Goal: Information Seeking & Learning: Learn about a topic

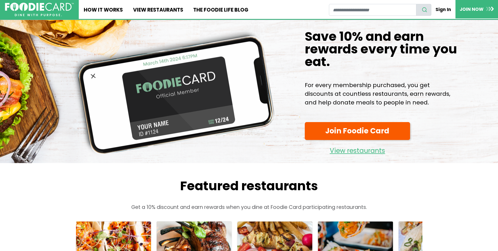
scroll to position [26, 0]
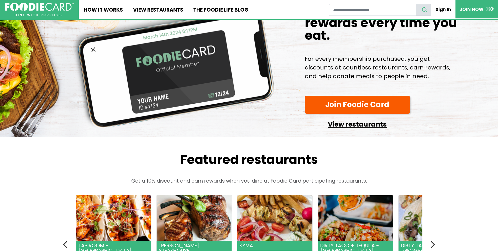
click at [352, 127] on link "View restaurants" at bounding box center [358, 122] width 106 height 13
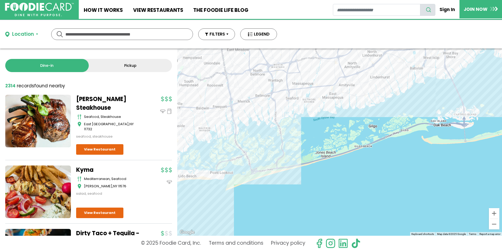
drag, startPoint x: 309, startPoint y: 112, endPoint x: 268, endPoint y: 230, distance: 124.7
click at [268, 230] on div "To navigate, press the arrow keys." at bounding box center [339, 141] width 325 height 187
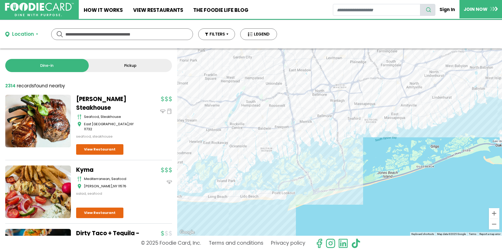
drag, startPoint x: 304, startPoint y: 126, endPoint x: 378, endPoint y: 146, distance: 76.6
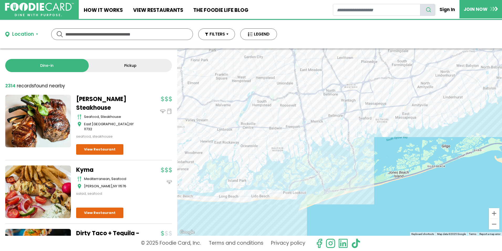
click at [378, 146] on div "To navigate, press the arrow keys." at bounding box center [339, 141] width 325 height 187
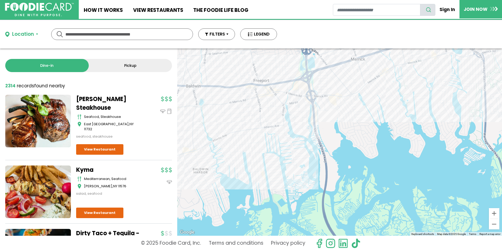
drag, startPoint x: 325, startPoint y: 134, endPoint x: 245, endPoint y: 153, distance: 82.7
click at [245, 153] on div "To navigate, press the arrow keys." at bounding box center [339, 141] width 325 height 187
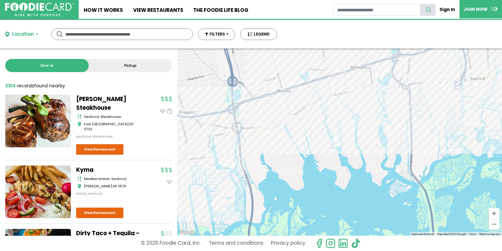
drag, startPoint x: 348, startPoint y: 128, endPoint x: 273, endPoint y: 159, distance: 81.6
click at [273, 159] on div "To navigate, press the arrow keys." at bounding box center [339, 141] width 325 height 187
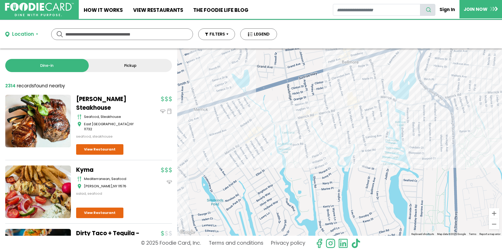
drag, startPoint x: 306, startPoint y: 108, endPoint x: 259, endPoint y: 156, distance: 67.3
click at [259, 156] on div "To navigate, press the arrow keys." at bounding box center [339, 141] width 325 height 187
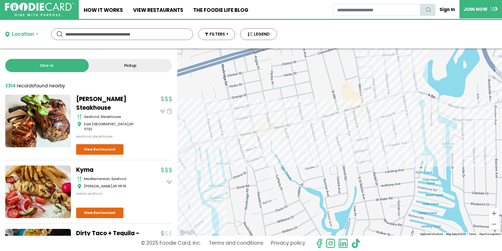
drag, startPoint x: 309, startPoint y: 105, endPoint x: 253, endPoint y: 141, distance: 66.5
click at [253, 141] on div "To navigate, press the arrow keys." at bounding box center [339, 141] width 325 height 187
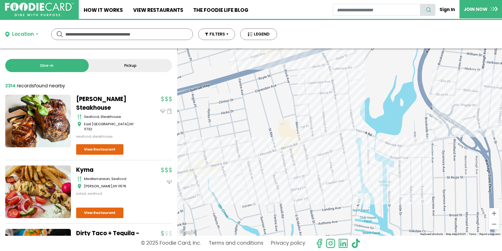
drag, startPoint x: 327, startPoint y: 142, endPoint x: 265, endPoint y: 180, distance: 72.1
click at [265, 180] on div "To navigate, press the arrow keys." at bounding box center [339, 141] width 325 height 187
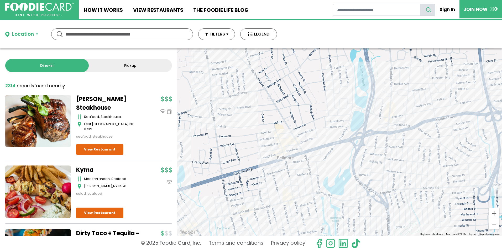
drag, startPoint x: 281, startPoint y: 111, endPoint x: 284, endPoint y: 181, distance: 69.9
click at [284, 181] on div "To navigate, press the arrow keys." at bounding box center [339, 141] width 325 height 187
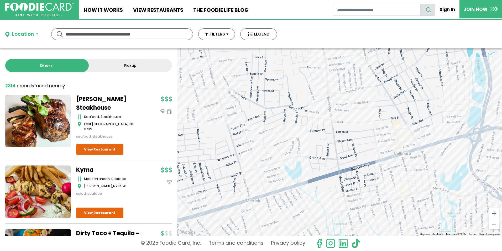
drag, startPoint x: 284, startPoint y: 136, endPoint x: 402, endPoint y: 131, distance: 117.8
click at [402, 131] on div "To navigate, press the arrow keys." at bounding box center [339, 141] width 325 height 187
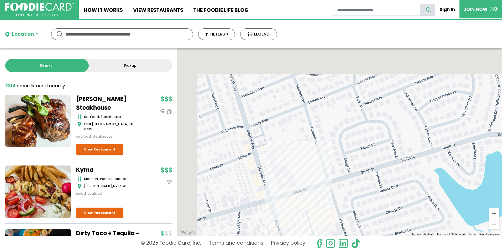
drag, startPoint x: 242, startPoint y: 142, endPoint x: 291, endPoint y: 199, distance: 74.7
click at [291, 199] on div "To navigate, press the arrow keys." at bounding box center [339, 141] width 325 height 187
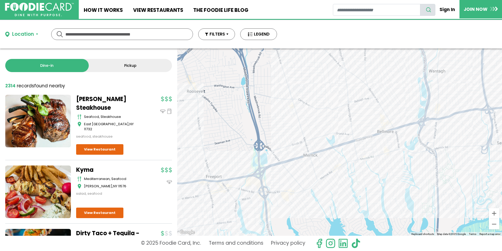
drag, startPoint x: 232, startPoint y: 150, endPoint x: 288, endPoint y: 148, distance: 56.5
click at [288, 148] on div "To navigate, press the arrow keys." at bounding box center [339, 141] width 325 height 187
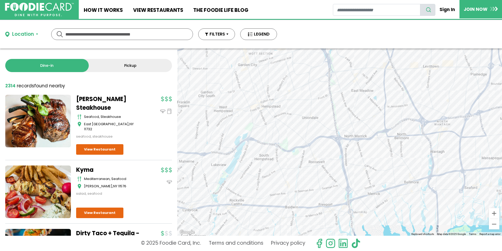
drag, startPoint x: 241, startPoint y: 139, endPoint x: 338, endPoint y: 172, distance: 102.2
click at [338, 172] on div "To navigate, press the arrow keys." at bounding box center [339, 141] width 325 height 187
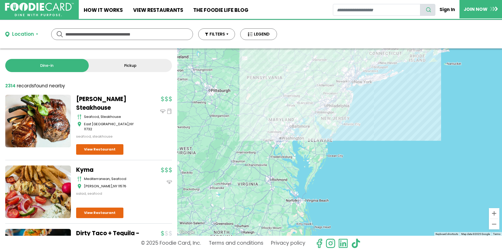
drag, startPoint x: 270, startPoint y: 206, endPoint x: 361, endPoint y: 132, distance: 117.4
click at [361, 132] on div "To navigate, press the arrow keys." at bounding box center [339, 141] width 325 height 187
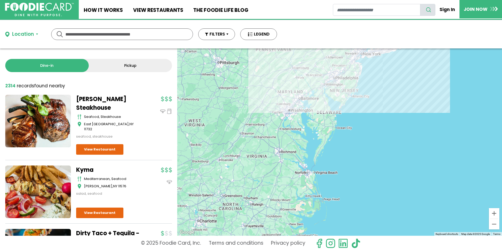
drag, startPoint x: 302, startPoint y: 172, endPoint x: 311, endPoint y: 144, distance: 30.0
click at [311, 144] on div "To navigate, press the arrow keys." at bounding box center [339, 141] width 325 height 187
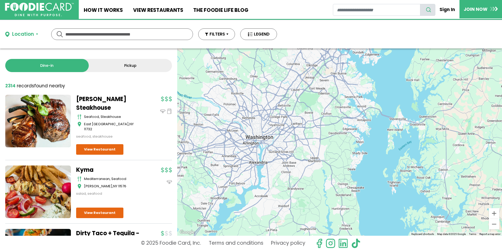
drag, startPoint x: 336, startPoint y: 141, endPoint x: 296, endPoint y: 175, distance: 53.3
click at [296, 175] on div "To navigate, press the arrow keys." at bounding box center [339, 141] width 325 height 187
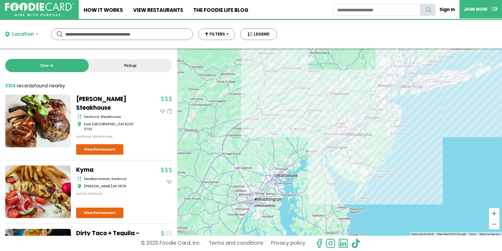
drag, startPoint x: 461, startPoint y: 126, endPoint x: 391, endPoint y: 207, distance: 107.1
click at [391, 207] on div "To navigate, press the arrow keys." at bounding box center [339, 141] width 325 height 187
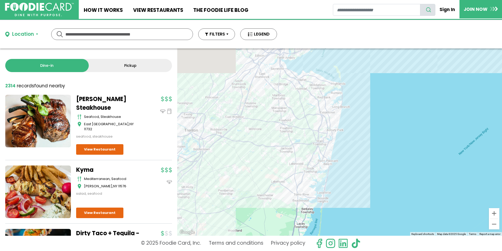
drag, startPoint x: 267, startPoint y: 164, endPoint x: 241, endPoint y: 234, distance: 74.1
click at [241, 234] on div "To navigate, press the arrow keys." at bounding box center [339, 141] width 325 height 187
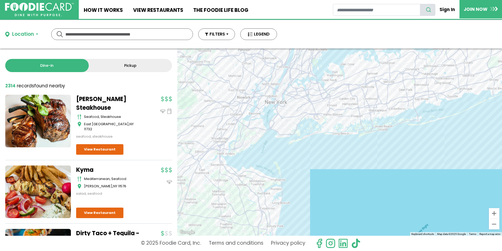
drag, startPoint x: 343, startPoint y: 94, endPoint x: 291, endPoint y: 174, distance: 95.6
click at [291, 174] on div "To navigate, press the arrow keys." at bounding box center [339, 141] width 325 height 187
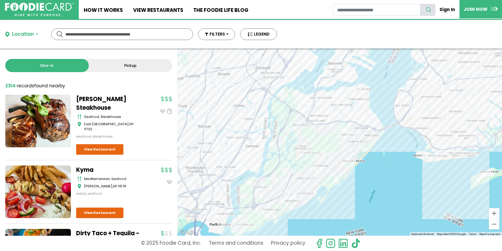
drag, startPoint x: 234, startPoint y: 99, endPoint x: 437, endPoint y: 102, distance: 203.4
click at [437, 103] on div "To navigate, press the arrow keys." at bounding box center [339, 141] width 325 height 187
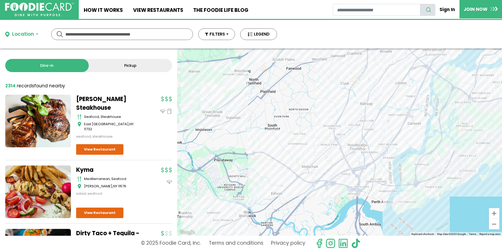
drag, startPoint x: 235, startPoint y: 139, endPoint x: 390, endPoint y: 117, distance: 156.3
click at [390, 117] on div "To navigate, press the arrow keys." at bounding box center [339, 141] width 325 height 187
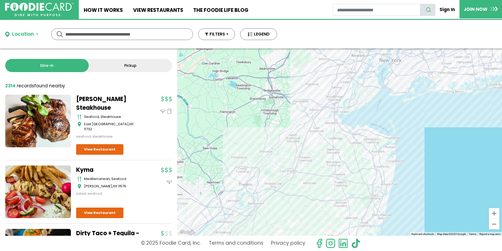
drag, startPoint x: 318, startPoint y: 159, endPoint x: 297, endPoint y: 107, distance: 55.3
click at [297, 107] on div "To navigate, press the arrow keys." at bounding box center [339, 141] width 325 height 187
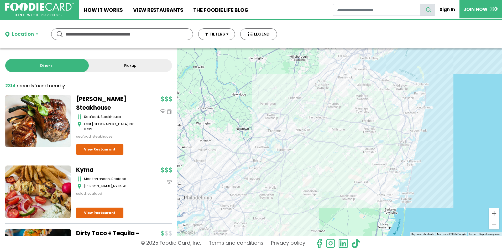
drag, startPoint x: 282, startPoint y: 220, endPoint x: 312, endPoint y: 167, distance: 60.5
click at [312, 167] on div "To navigate, press the arrow keys." at bounding box center [339, 141] width 325 height 187
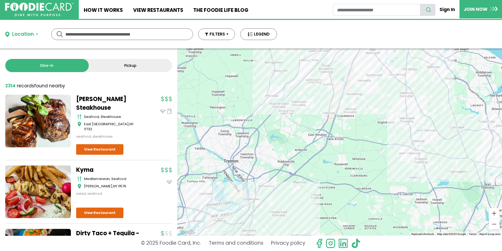
drag, startPoint x: 338, startPoint y: 151, endPoint x: 287, endPoint y: 201, distance: 72.1
click at [287, 201] on div "To navigate, press the arrow keys." at bounding box center [339, 141] width 325 height 187
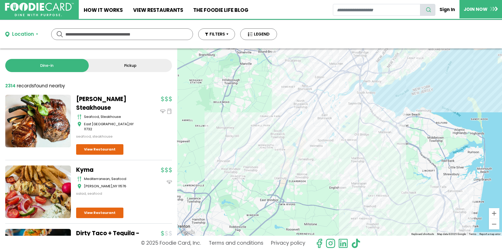
drag, startPoint x: 383, startPoint y: 126, endPoint x: 337, endPoint y: 188, distance: 77.5
click at [337, 188] on div "To navigate, press the arrow keys." at bounding box center [339, 141] width 325 height 187
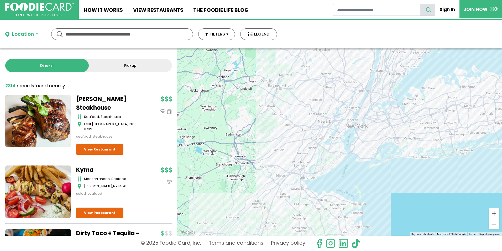
drag, startPoint x: 330, startPoint y: 117, endPoint x: 298, endPoint y: 190, distance: 79.5
click at [298, 190] on div "To navigate, press the arrow keys." at bounding box center [339, 141] width 325 height 187
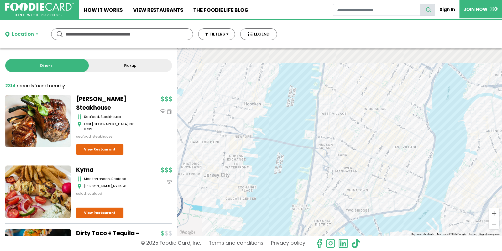
drag, startPoint x: 365, startPoint y: 92, endPoint x: 326, endPoint y: 173, distance: 89.8
click at [326, 173] on div "To navigate, press the arrow keys." at bounding box center [339, 141] width 325 height 187
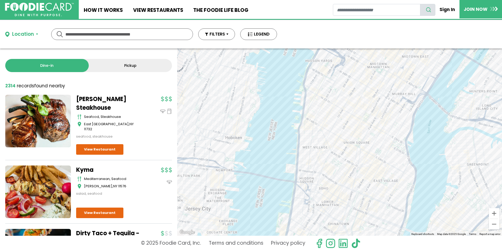
drag, startPoint x: 374, startPoint y: 101, endPoint x: 350, endPoint y: 148, distance: 52.4
click at [350, 148] on div "To navigate, press the arrow keys." at bounding box center [339, 141] width 325 height 187
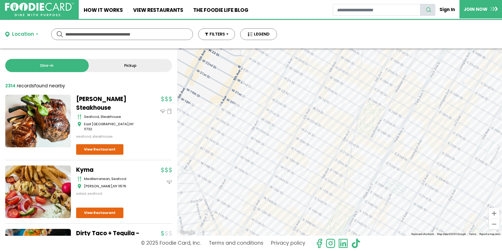
drag, startPoint x: 319, startPoint y: 106, endPoint x: 286, endPoint y: 173, distance: 75.2
click at [286, 173] on div "To navigate, press the arrow keys." at bounding box center [339, 141] width 325 height 187
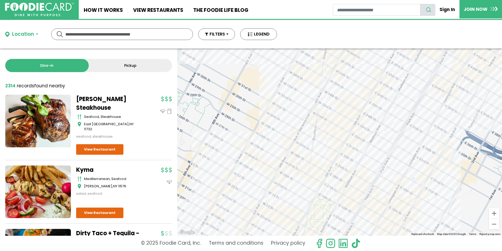
drag, startPoint x: 318, startPoint y: 96, endPoint x: 281, endPoint y: 150, distance: 65.2
click at [281, 149] on div "To navigate, press the arrow keys." at bounding box center [339, 141] width 325 height 187
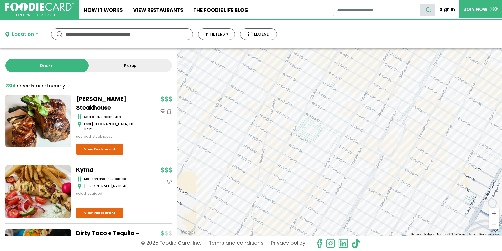
drag, startPoint x: 306, startPoint y: 100, endPoint x: 284, endPoint y: 144, distance: 49.3
click at [284, 144] on div "To navigate, press the arrow keys." at bounding box center [339, 141] width 325 height 187
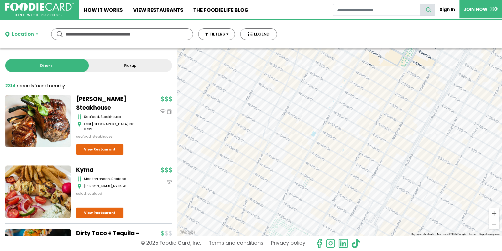
drag, startPoint x: 317, startPoint y: 95, endPoint x: 298, endPoint y: 182, distance: 89.6
click at [298, 182] on div "To navigate, press the arrow keys." at bounding box center [339, 141] width 325 height 187
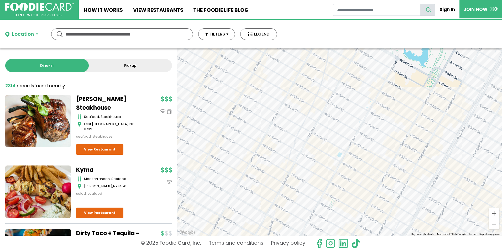
drag, startPoint x: 299, startPoint y: 107, endPoint x: 326, endPoint y: 128, distance: 33.7
click at [326, 128] on div "To navigate, press the arrow keys." at bounding box center [339, 141] width 325 height 187
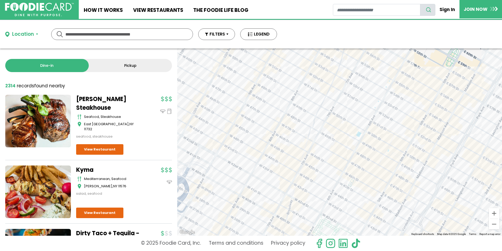
drag, startPoint x: 273, startPoint y: 125, endPoint x: 328, endPoint y: 93, distance: 63.2
click at [328, 93] on div "To navigate, press the arrow keys." at bounding box center [339, 141] width 325 height 187
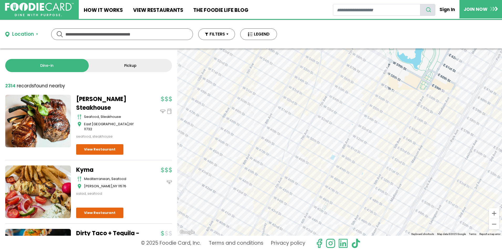
drag, startPoint x: 339, startPoint y: 168, endPoint x: 314, endPoint y: 194, distance: 36.6
click at [314, 194] on div "To navigate, press the arrow keys." at bounding box center [339, 141] width 325 height 187
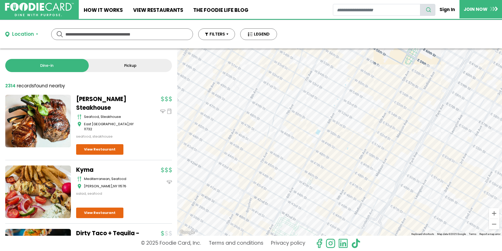
drag, startPoint x: 347, startPoint y: 175, endPoint x: 333, endPoint y: 142, distance: 36.4
click at [333, 142] on div "To navigate, press the arrow keys." at bounding box center [339, 141] width 325 height 187
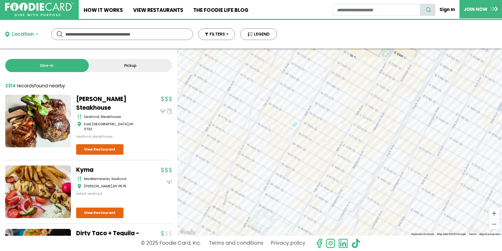
drag, startPoint x: 378, startPoint y: 144, endPoint x: 359, endPoint y: 142, distance: 18.5
click at [359, 142] on div "To navigate, press the arrow keys." at bounding box center [339, 141] width 325 height 187
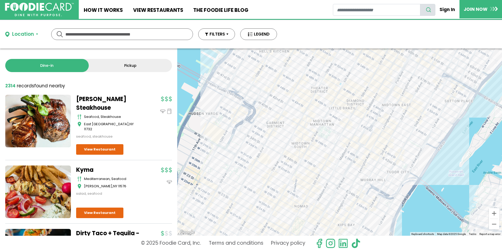
drag, startPoint x: 346, startPoint y: 156, endPoint x: 377, endPoint y: 104, distance: 61.0
click at [377, 104] on div "To navigate, press the arrow keys." at bounding box center [339, 141] width 325 height 187
